Goal: Transaction & Acquisition: Purchase product/service

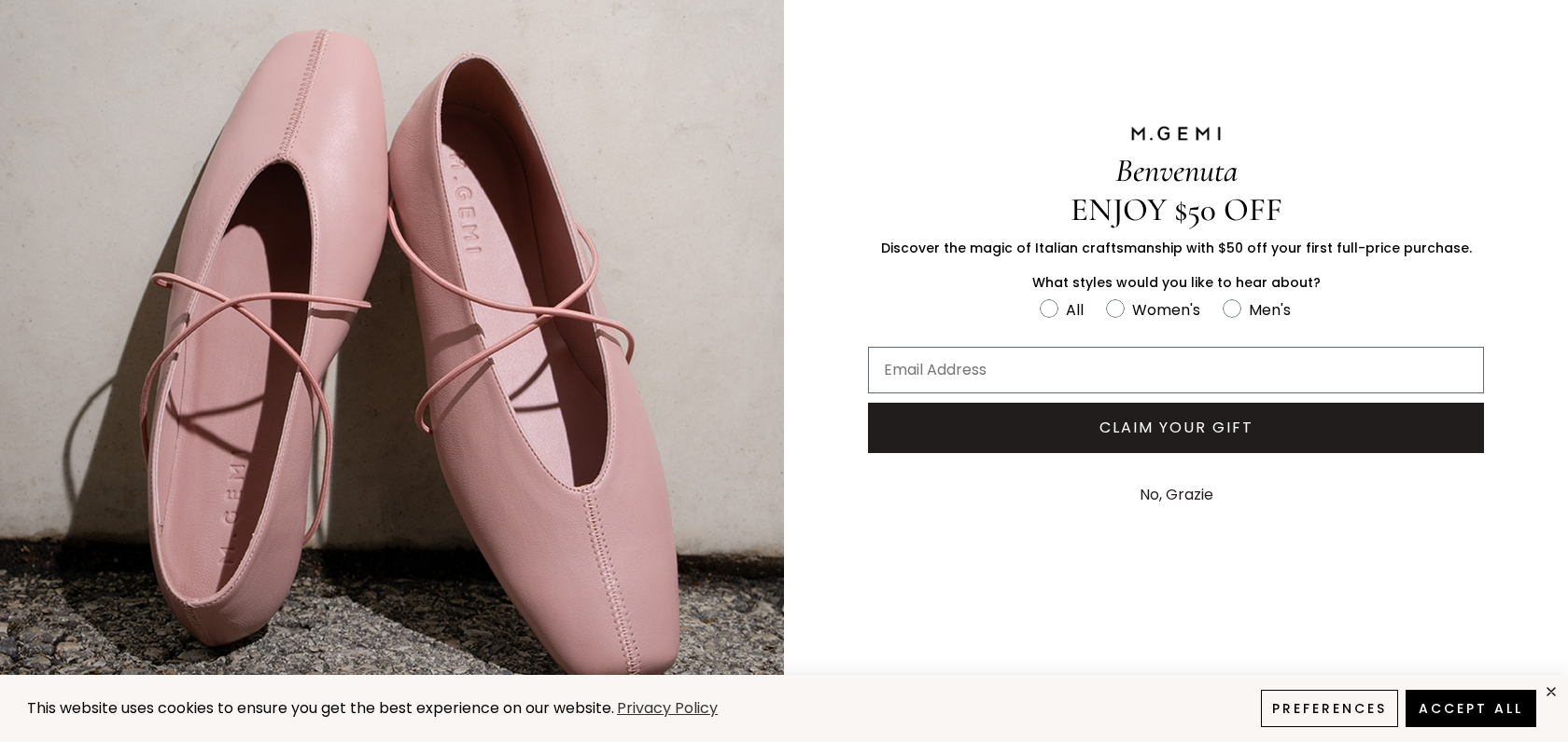
scroll to position [119, 0]
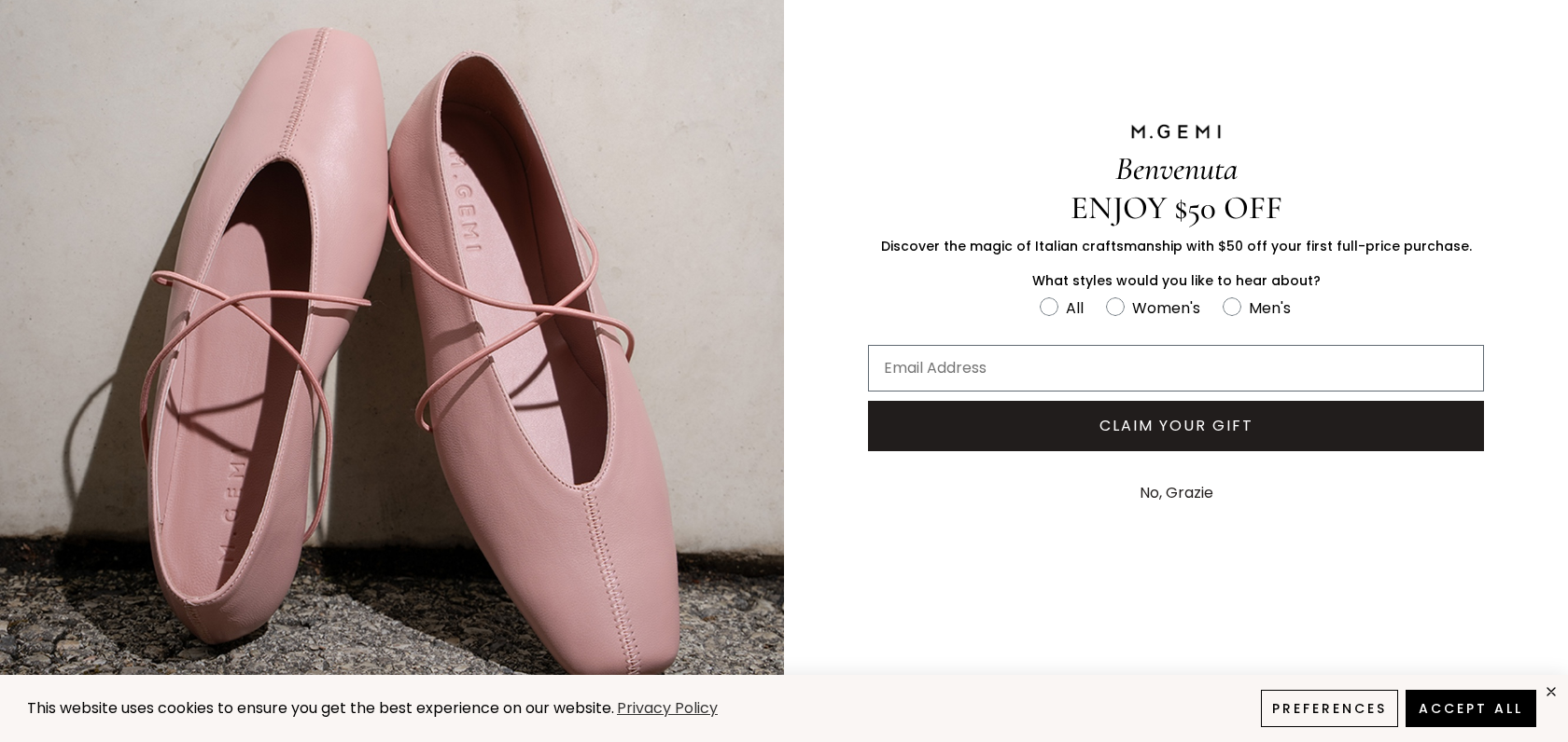
click at [1176, 491] on button "No, Grazie" at bounding box center [1176, 493] width 92 height 46
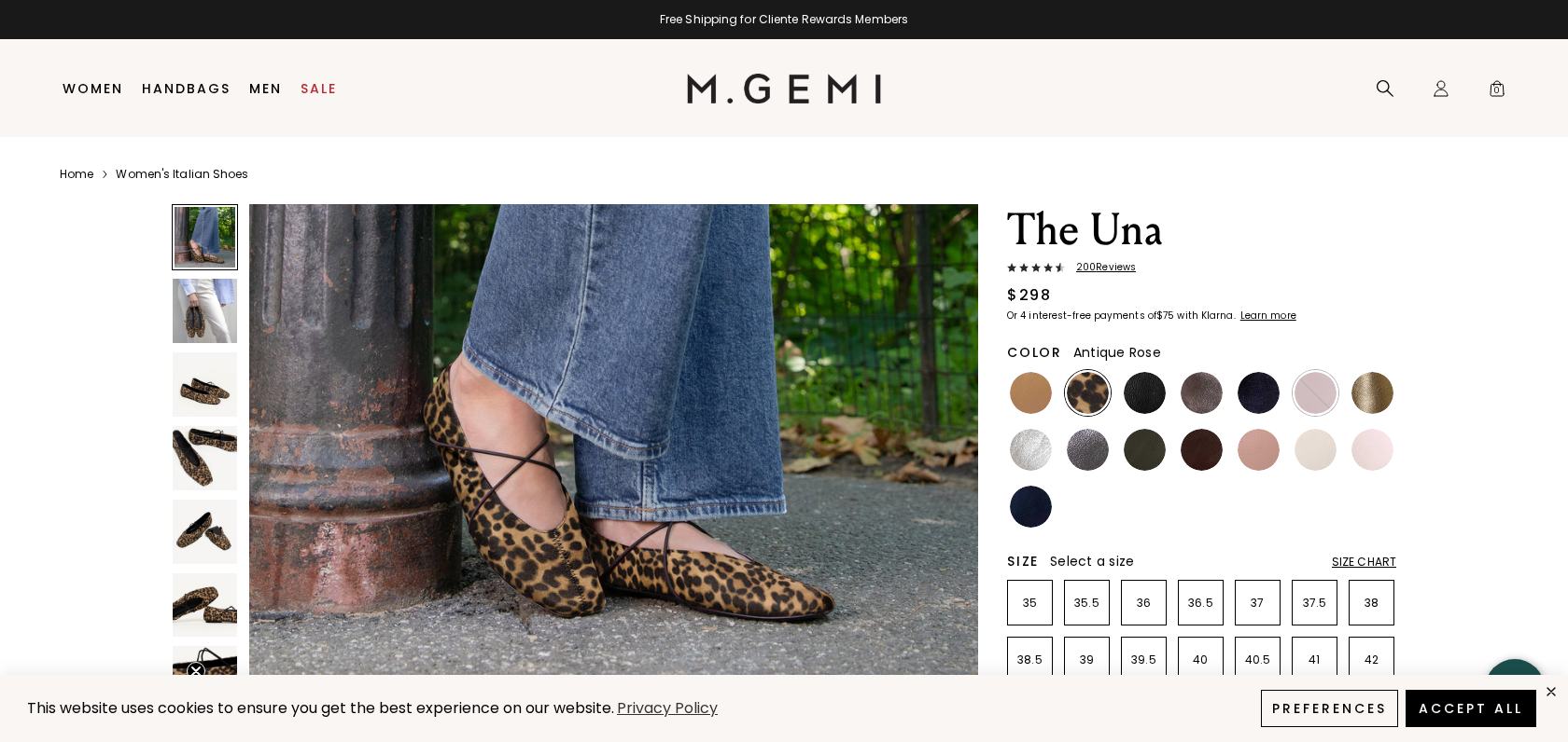
click at [1261, 453] on img at bounding box center [1259, 450] width 42 height 41
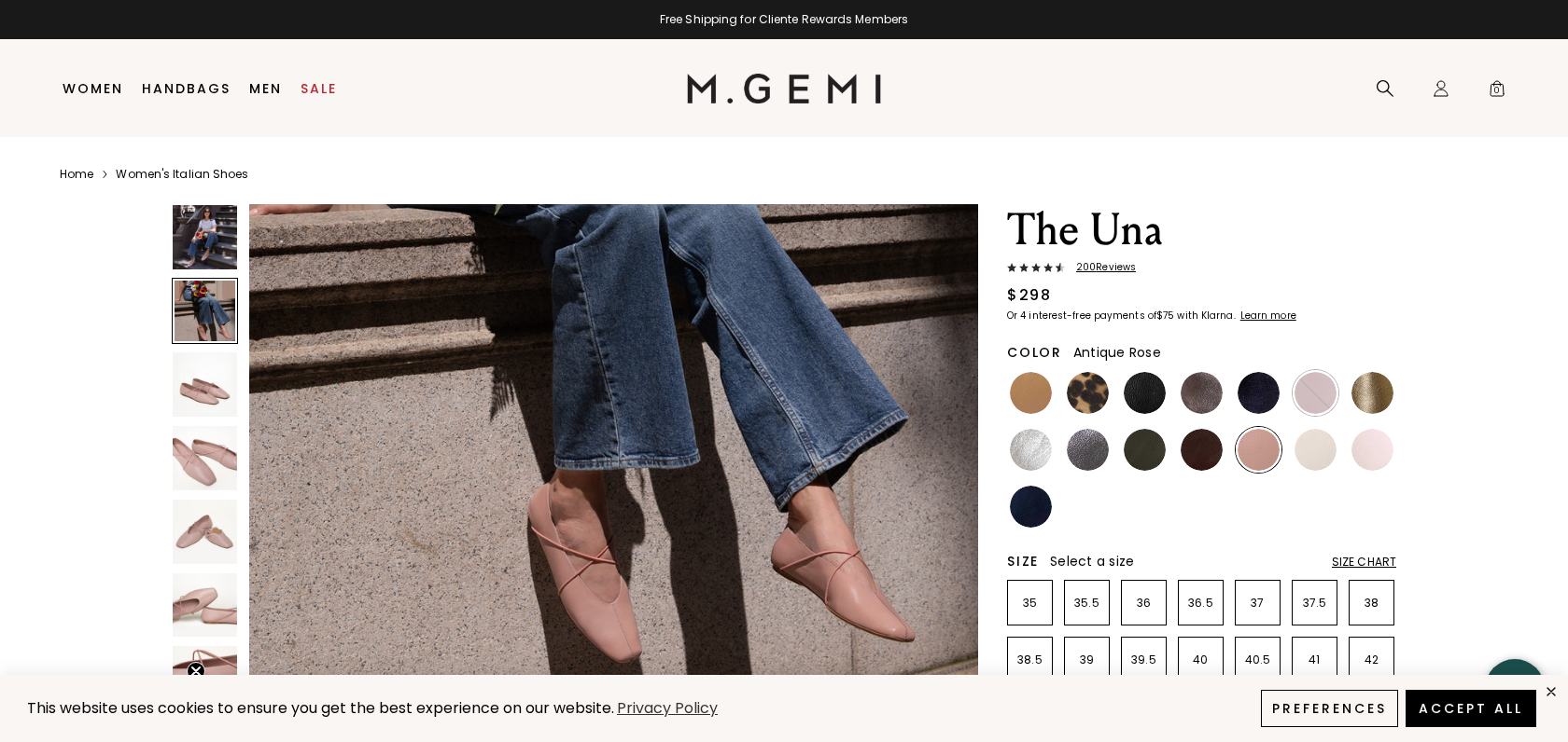
scroll to position [1048, 0]
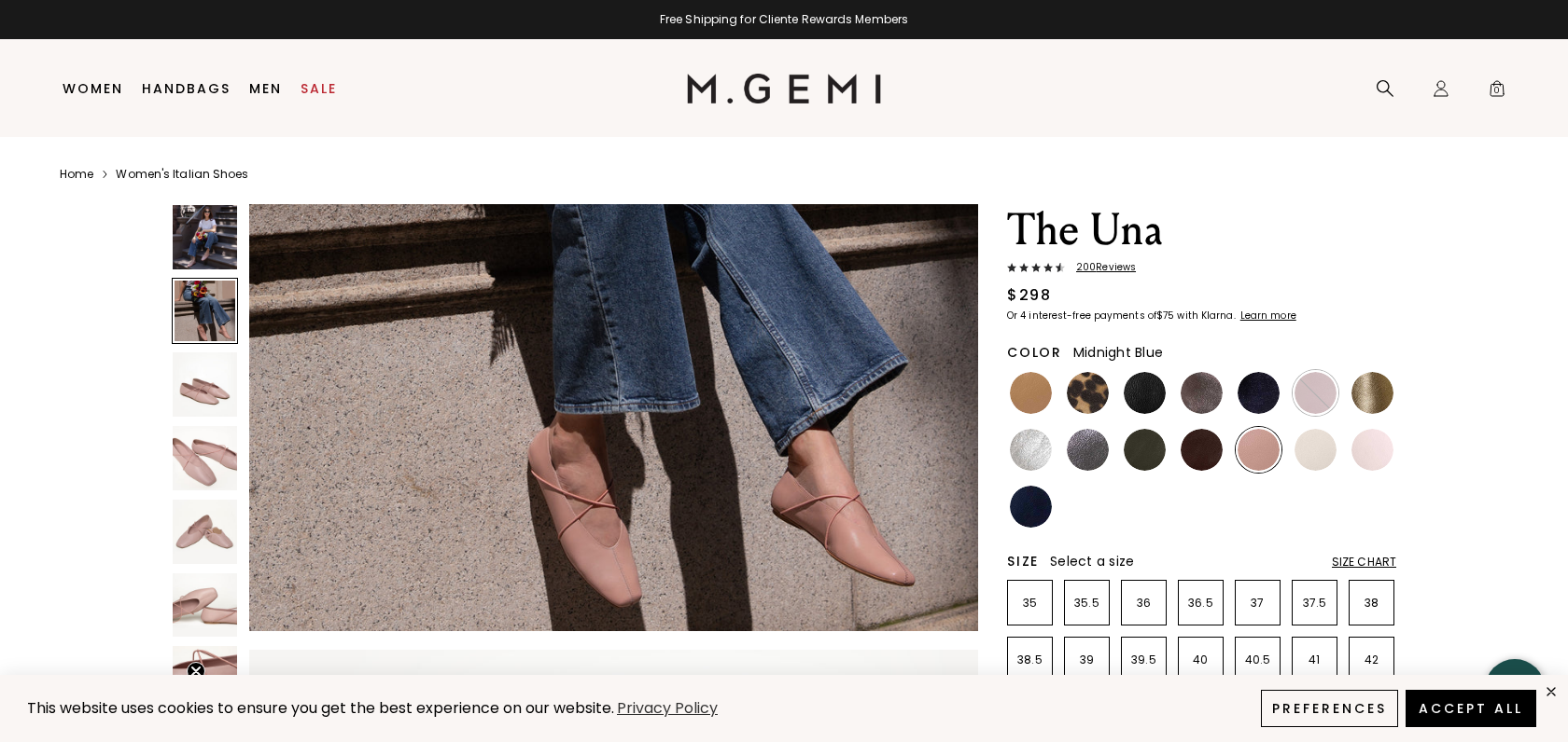
click at [1269, 397] on img at bounding box center [1259, 393] width 42 height 41
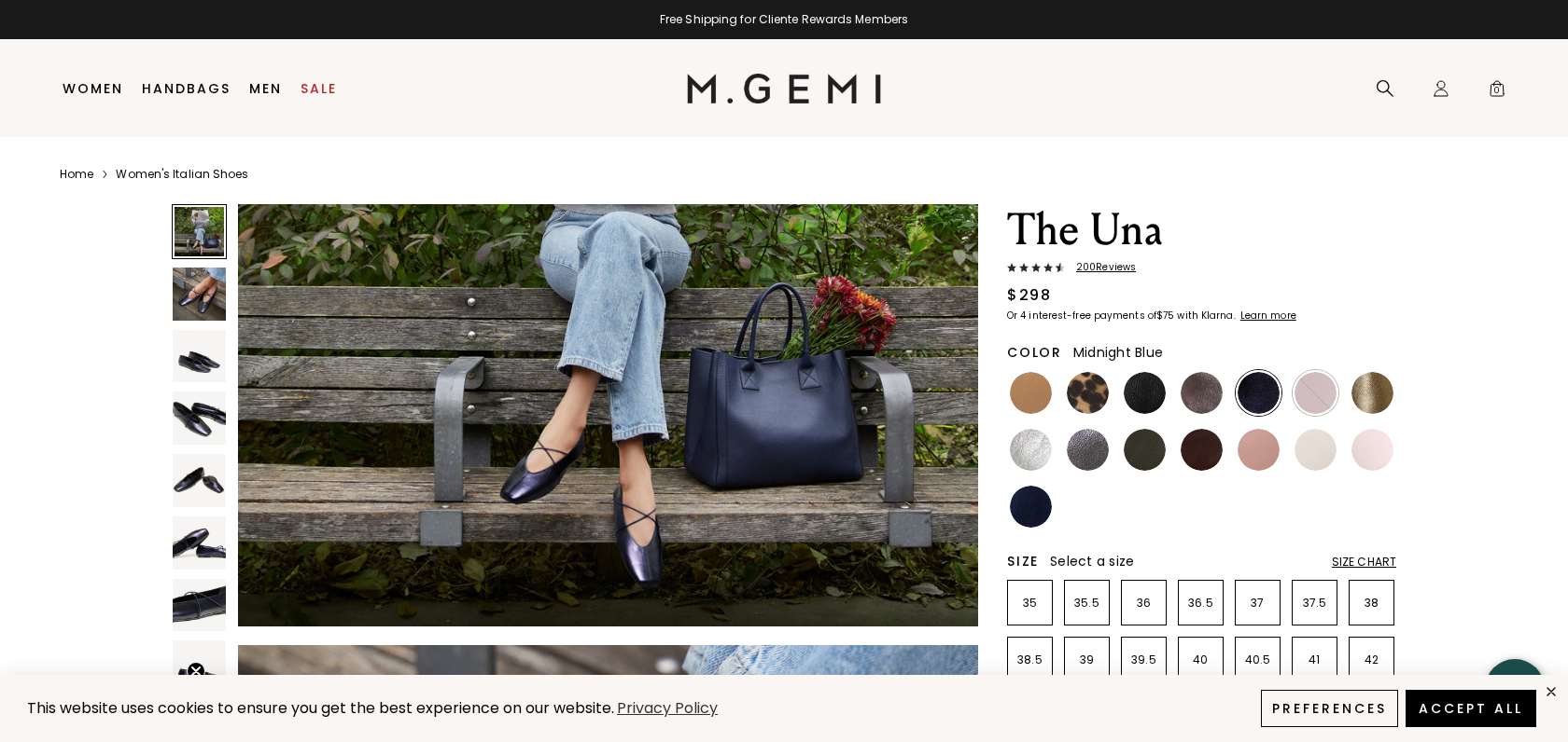
scroll to position [325, 0]
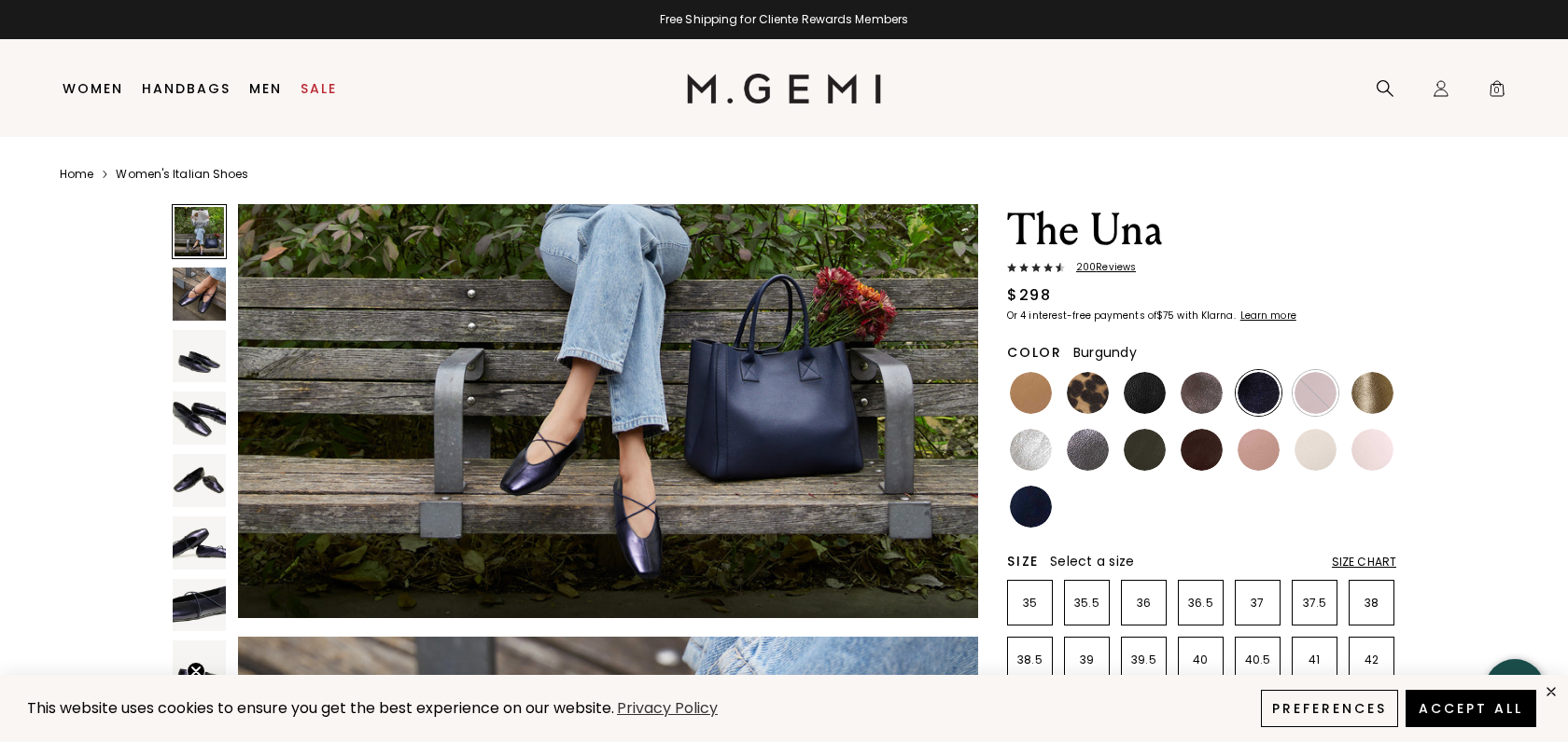
click at [1307, 393] on img at bounding box center [1315, 393] width 42 height 41
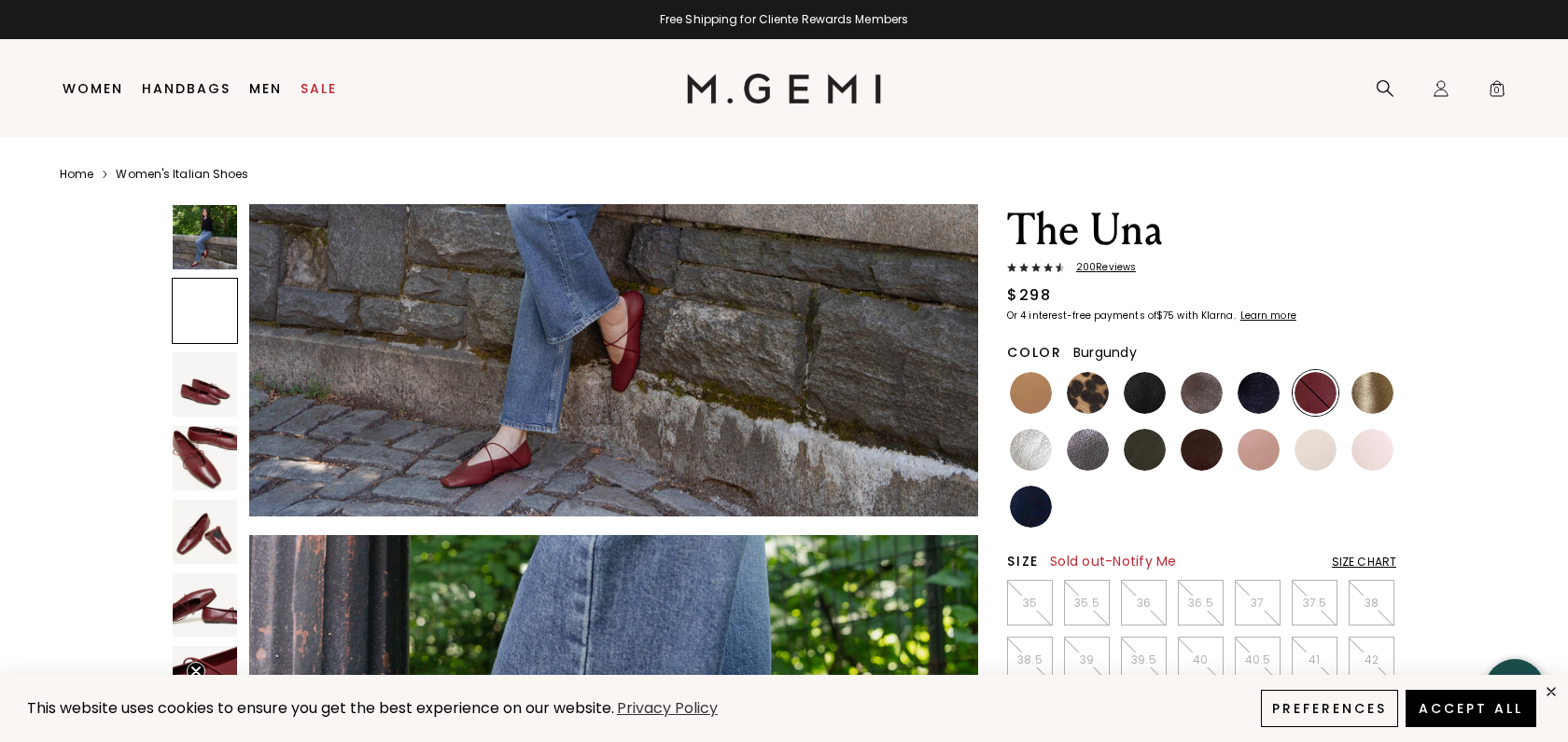
scroll to position [427, 0]
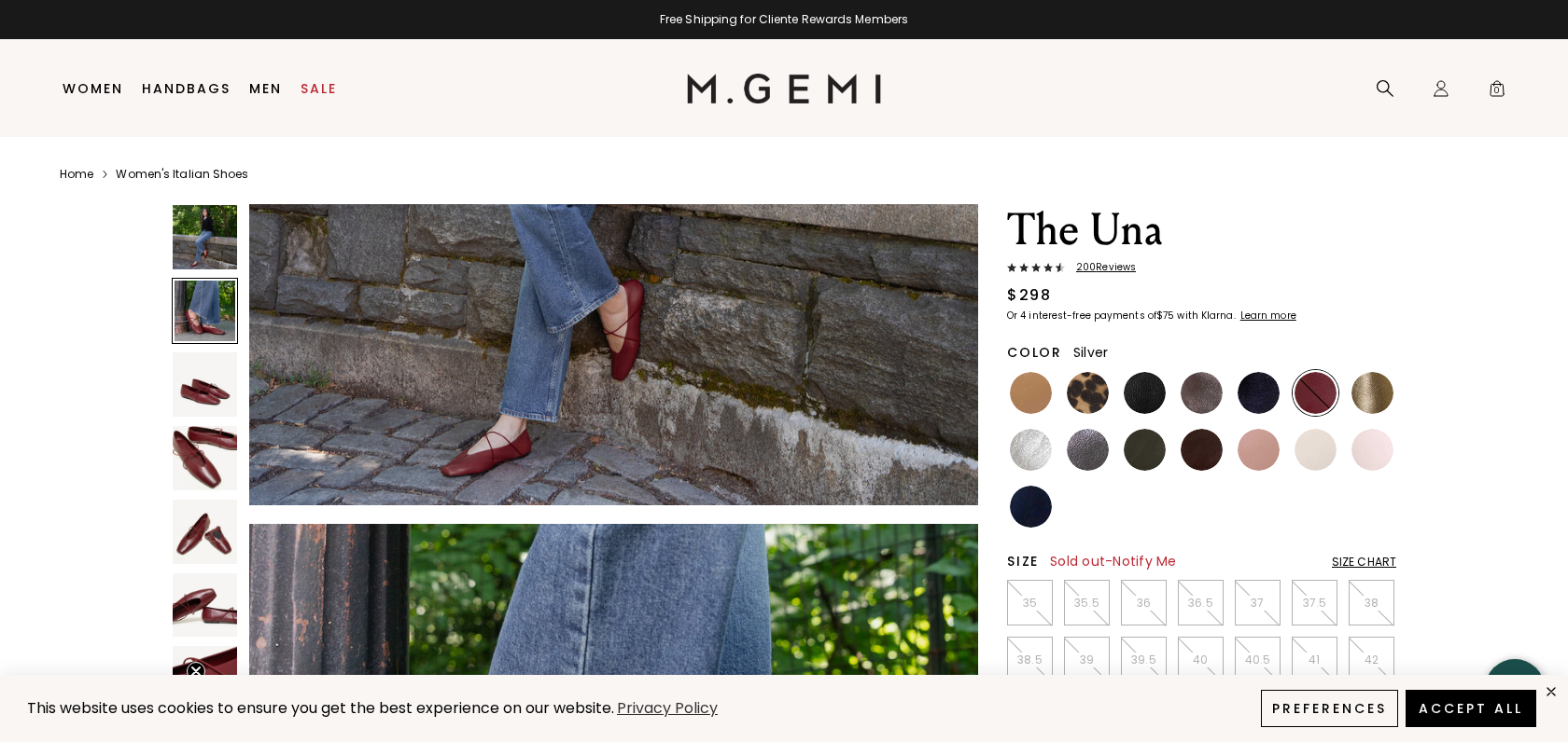
click at [1025, 451] on img at bounding box center [1030, 450] width 42 height 41
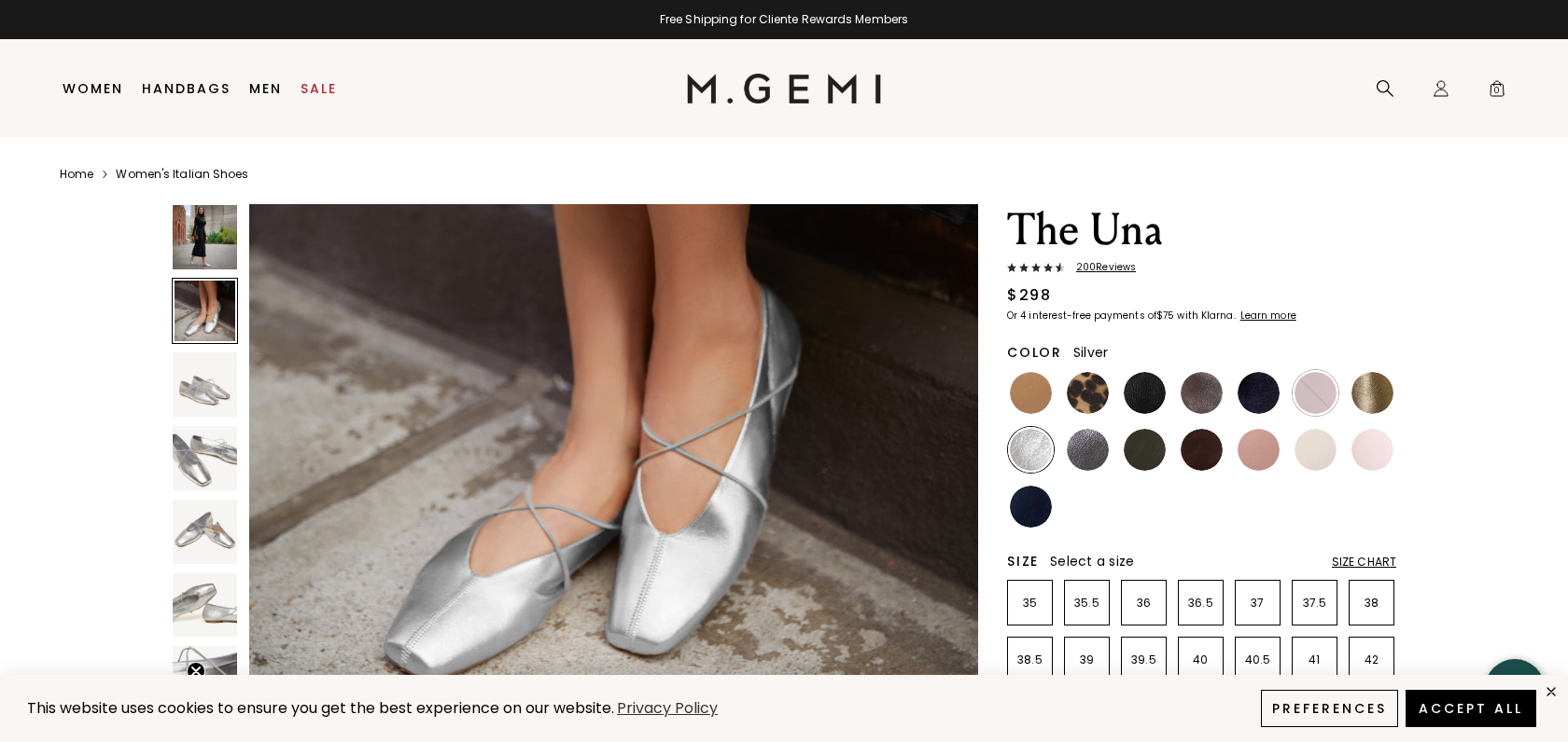
scroll to position [955, 0]
